Goal: Information Seeking & Learning: Learn about a topic

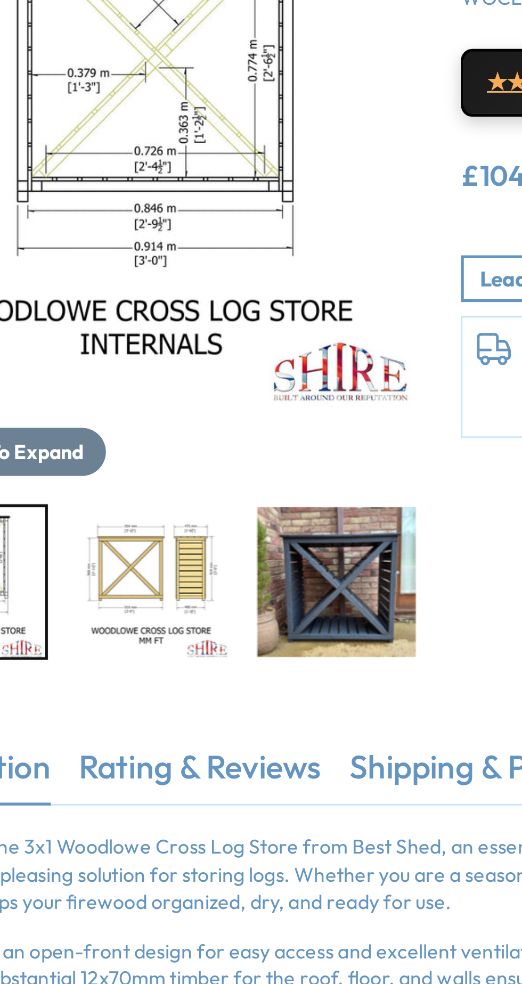
click at [117, 414] on img "3 / 7" at bounding box center [109, 411] width 60 height 56
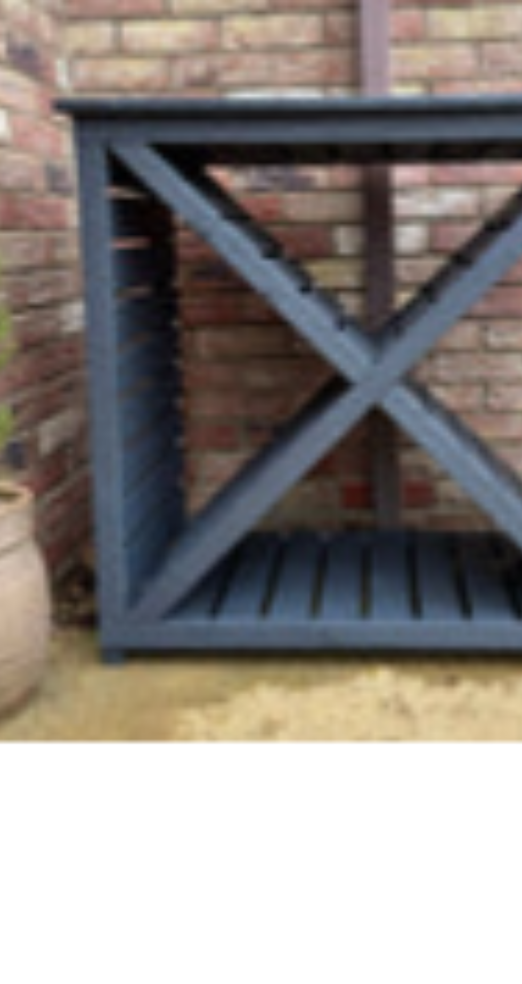
click at [105, 414] on img "4 / 7" at bounding box center [109, 411] width 60 height 56
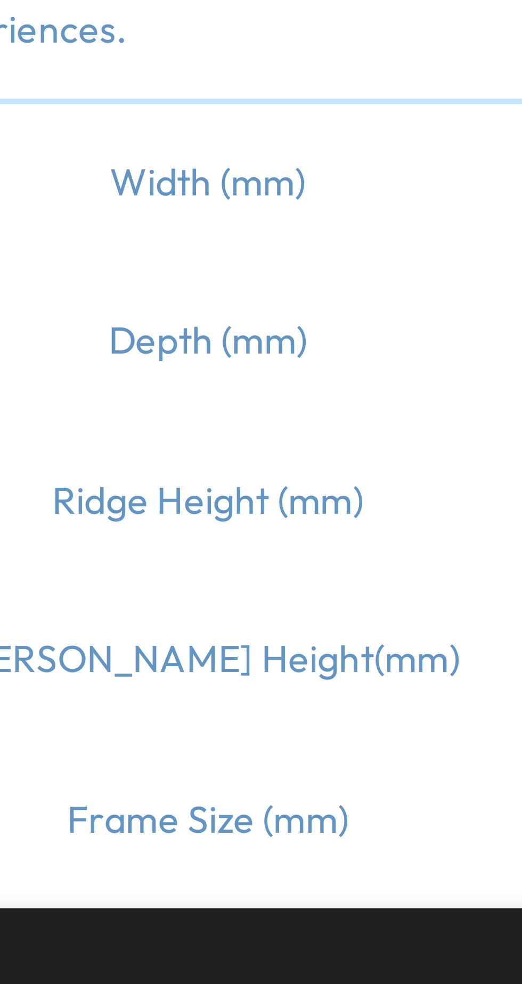
click at [109, 739] on td "Width (mm)" at bounding box center [94, 738] width 170 height 32
click at [108, 773] on td "Depth (mm)" at bounding box center [94, 770] width 170 height 32
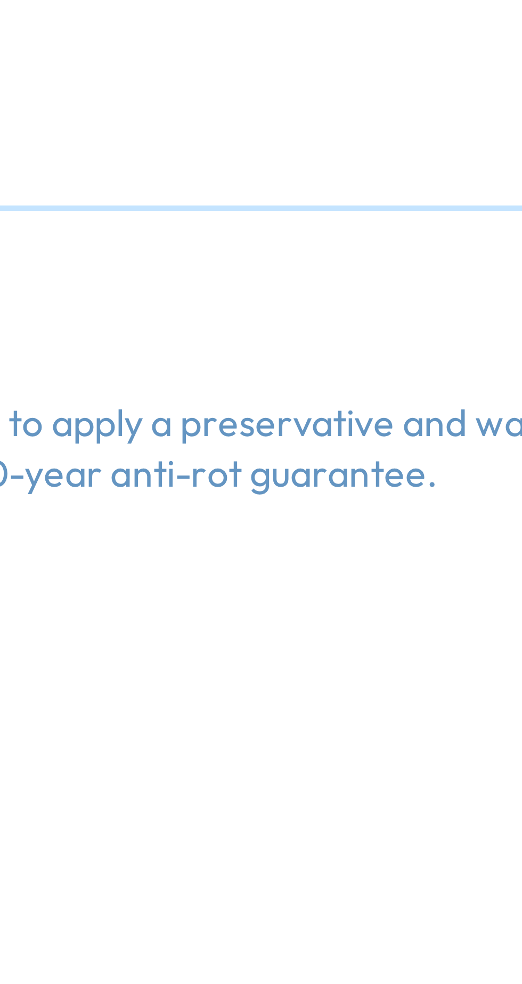
scroll to position [350, 0]
